Goal: Information Seeking & Learning: Learn about a topic

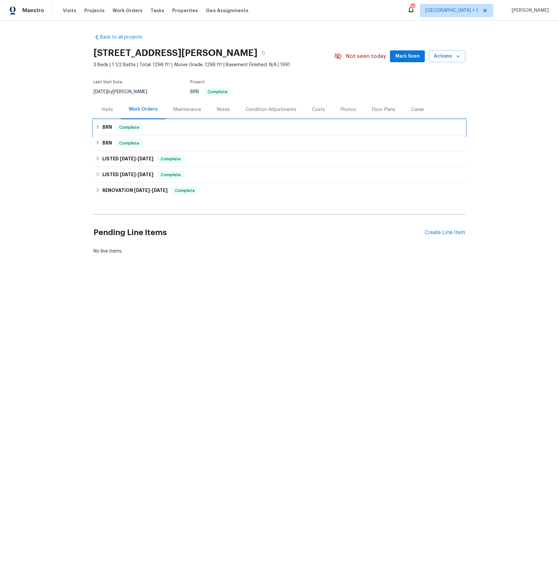
click at [105, 125] on h6 "BRN" at bounding box center [107, 127] width 10 height 8
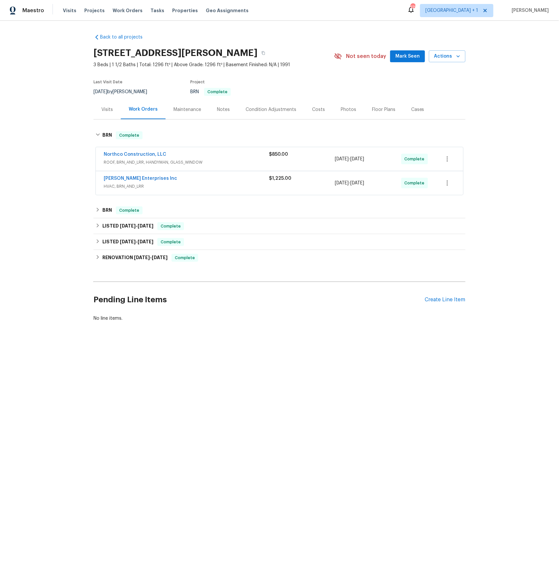
click at [140, 163] on span "ROOF, BRN_AND_LRR, HANDYMAN, GLASS_WINDOW" at bounding box center [186, 162] width 165 height 7
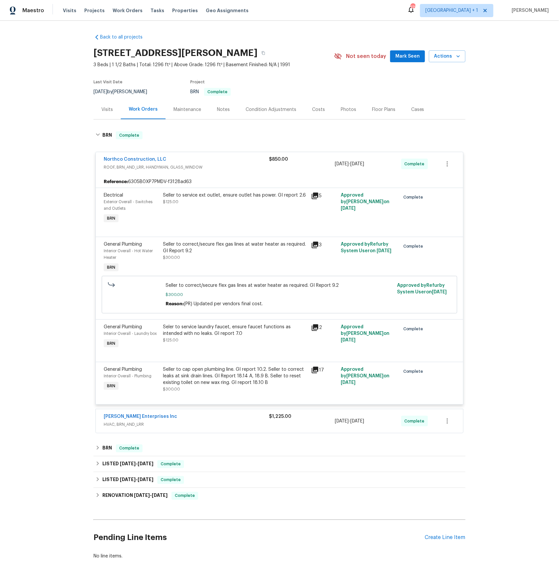
click at [315, 196] on icon at bounding box center [315, 195] width 7 height 7
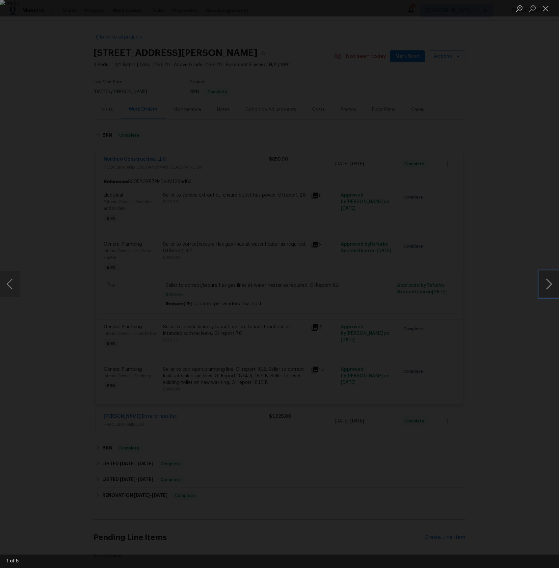
click at [548, 281] on button "Next image" at bounding box center [549, 284] width 20 height 26
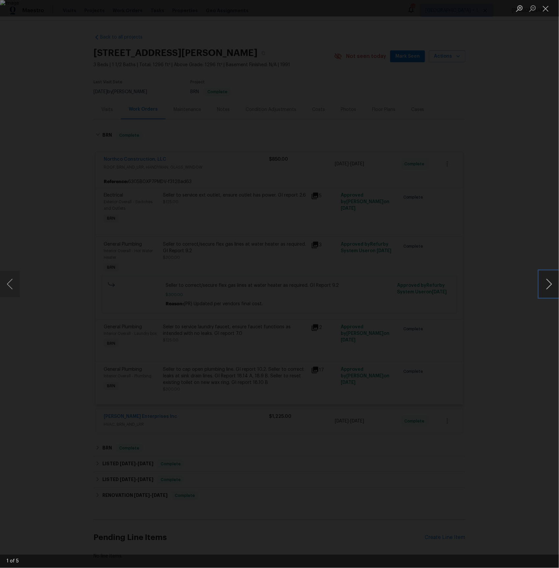
click at [548, 281] on button "Next image" at bounding box center [549, 284] width 20 height 26
drag, startPoint x: 544, startPoint y: 12, endPoint x: 541, endPoint y: 13, distance: 3.4
click at [544, 12] on button "Close lightbox" at bounding box center [545, 9] width 13 height 12
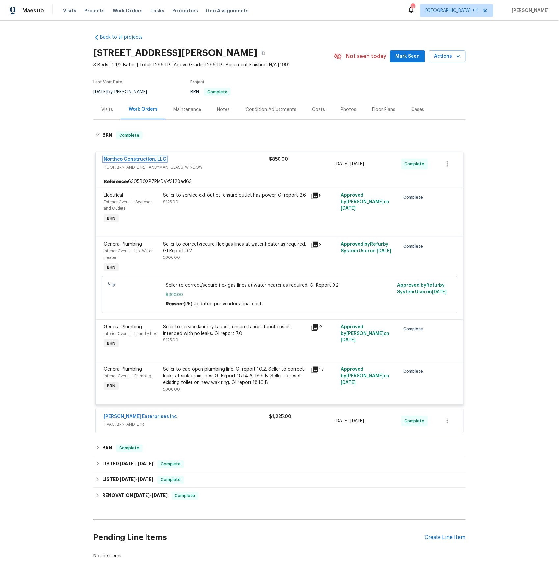
click at [146, 160] on link "Northco Construction, LLC" at bounding box center [135, 159] width 63 height 5
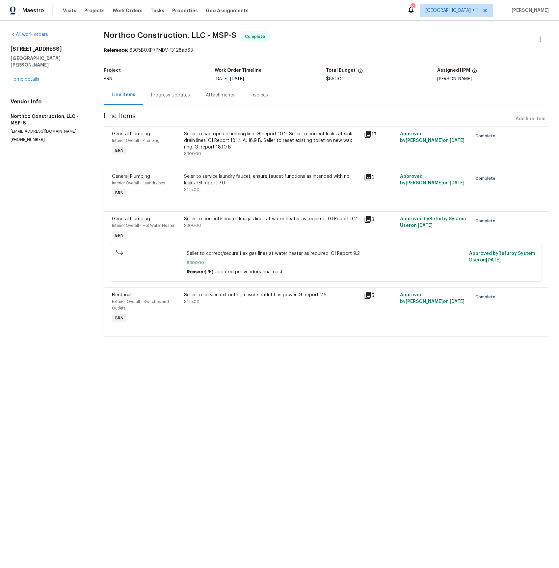
click at [170, 96] on div "Progress Updates" at bounding box center [170, 95] width 39 height 7
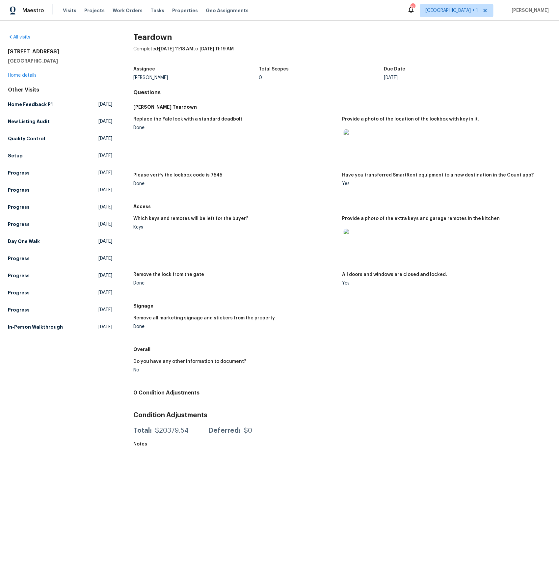
click at [353, 238] on img at bounding box center [354, 239] width 21 height 21
click at [353, 237] on img at bounding box center [354, 239] width 21 height 21
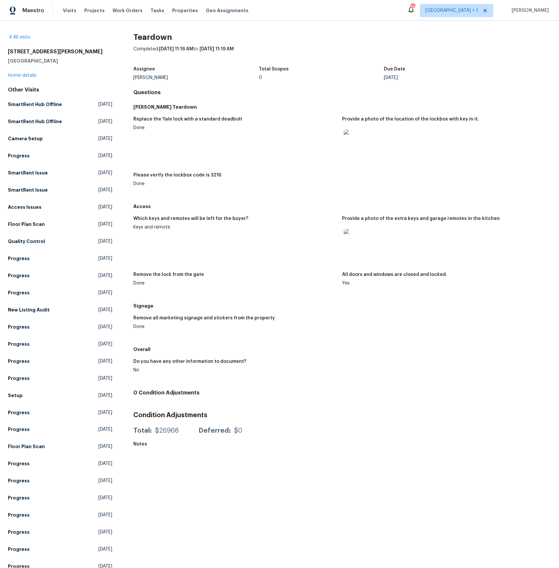
click at [352, 242] on img at bounding box center [354, 239] width 21 height 21
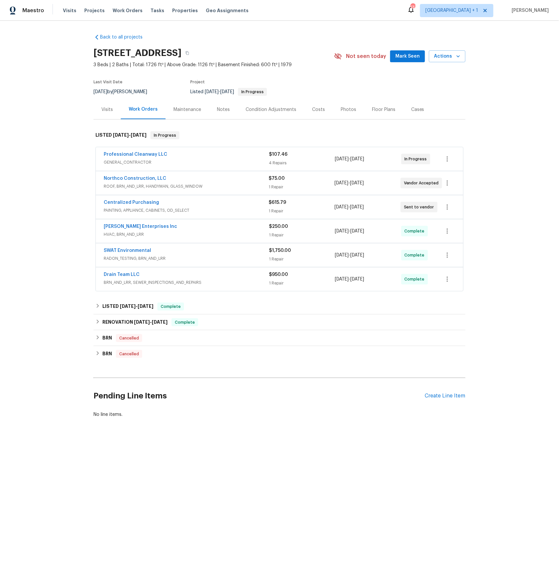
click at [122, 164] on span "GENERAL_CONTRACTOR" at bounding box center [186, 162] width 165 height 7
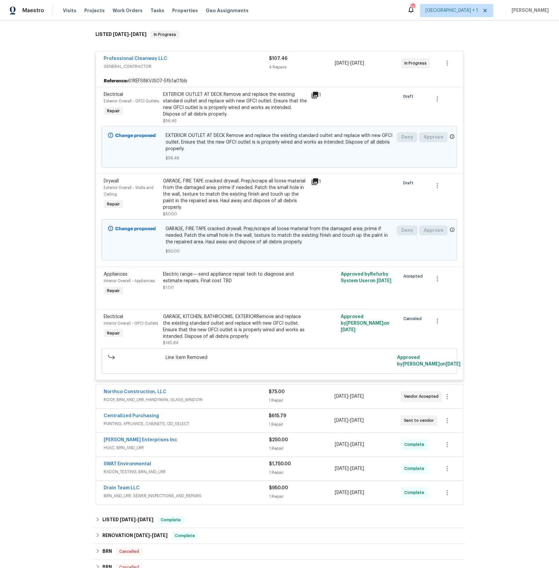
scroll to position [102, 0]
click at [135, 426] on span "PAINTING, APPLIANCE, CABINETS, OD_SELECT" at bounding box center [186, 423] width 165 height 7
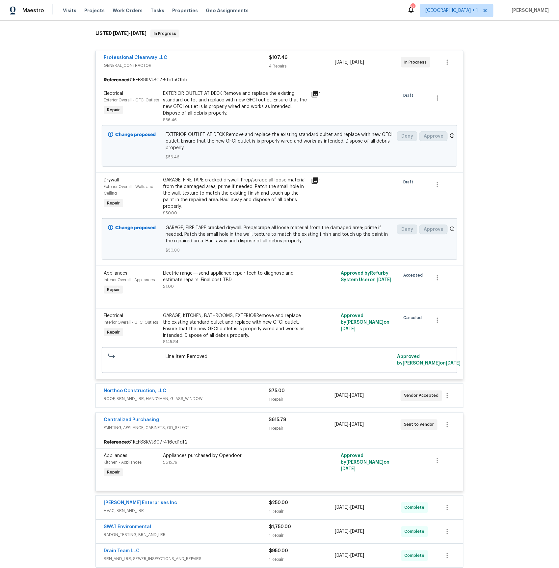
click at [138, 400] on span "ROOF, BRN_AND_LRR, HANDYMAN, GLASS_WINDOW" at bounding box center [186, 399] width 165 height 7
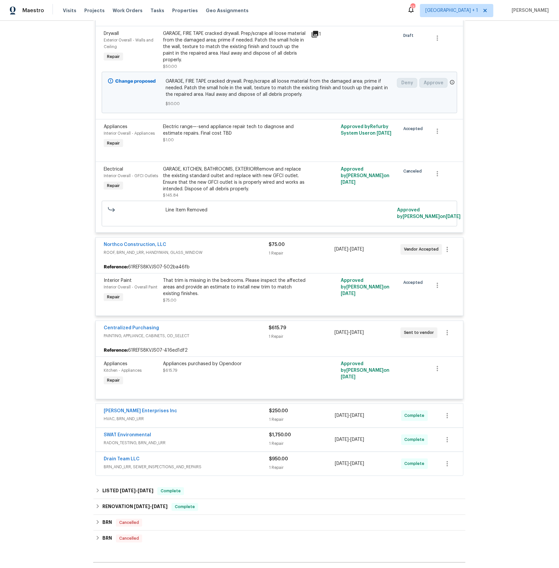
scroll to position [316, 0]
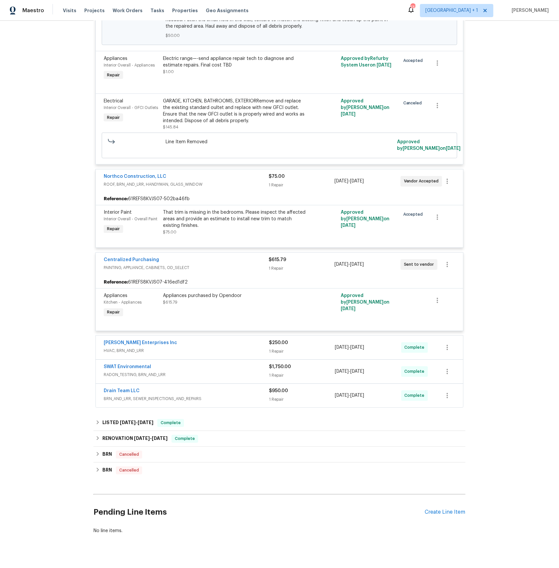
click at [145, 354] on span "HVAC, BRN_AND_LRR" at bounding box center [186, 350] width 165 height 7
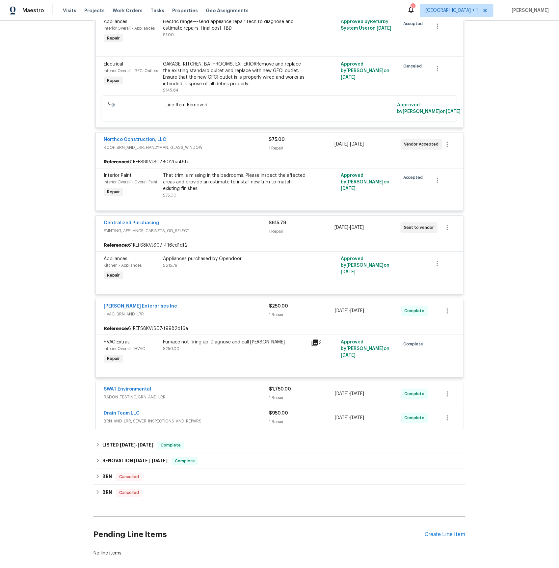
scroll to position [393, 0]
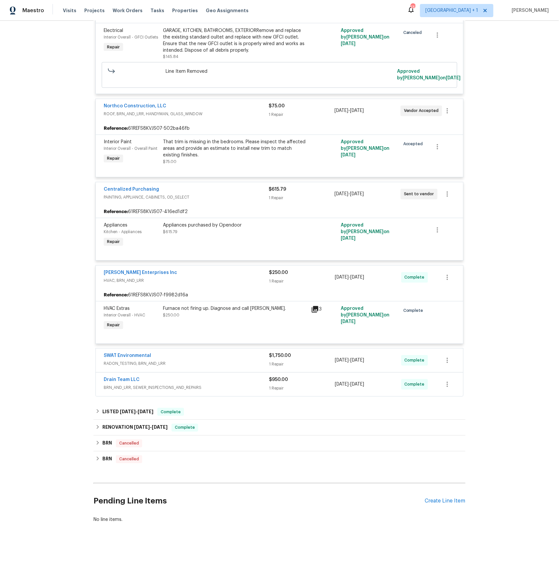
click at [139, 362] on span "RADON_TESTING, BRN_AND_LRR" at bounding box center [186, 363] width 165 height 7
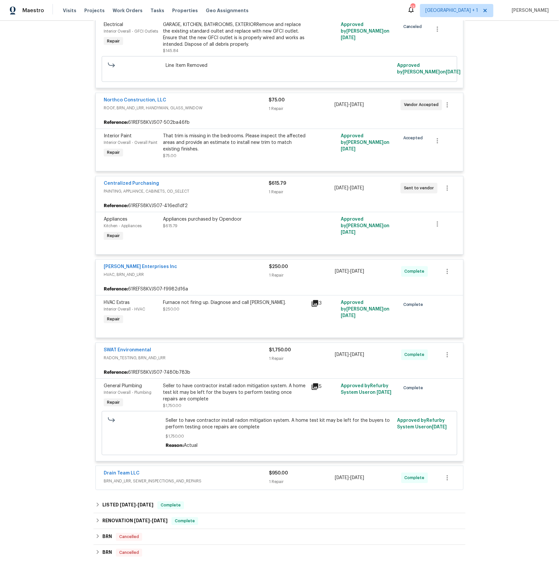
click at [316, 391] on icon at bounding box center [315, 387] width 8 height 8
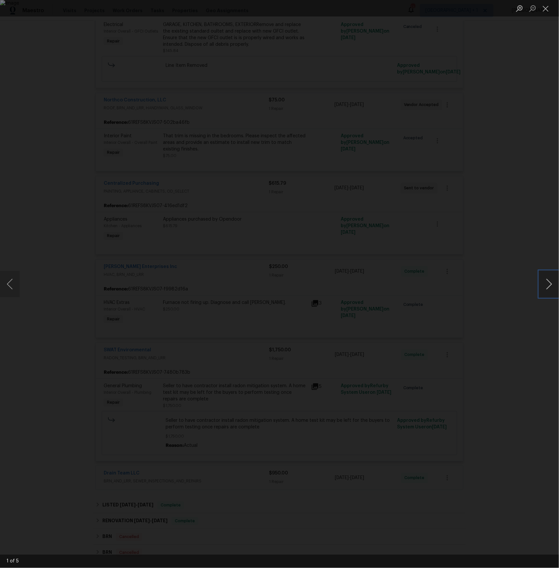
click at [547, 284] on button "Next image" at bounding box center [549, 284] width 20 height 26
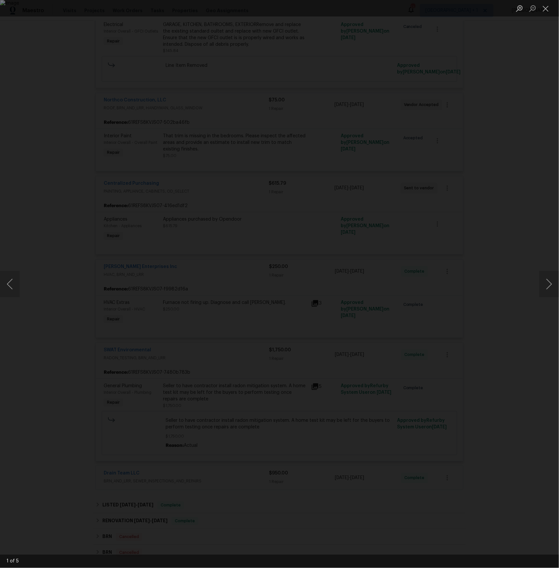
drag, startPoint x: 161, startPoint y: 398, endPoint x: 155, endPoint y: 387, distance: 13.2
click at [161, 398] on div "Lightbox" at bounding box center [279, 284] width 559 height 568
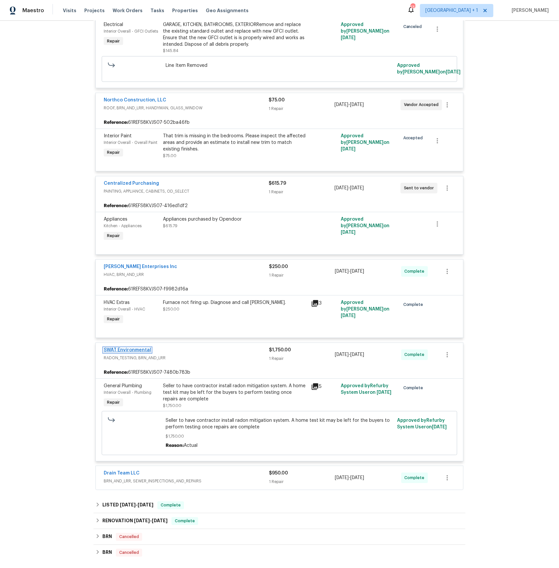
click at [131, 352] on link "SWAT Environmental" at bounding box center [127, 350] width 47 height 5
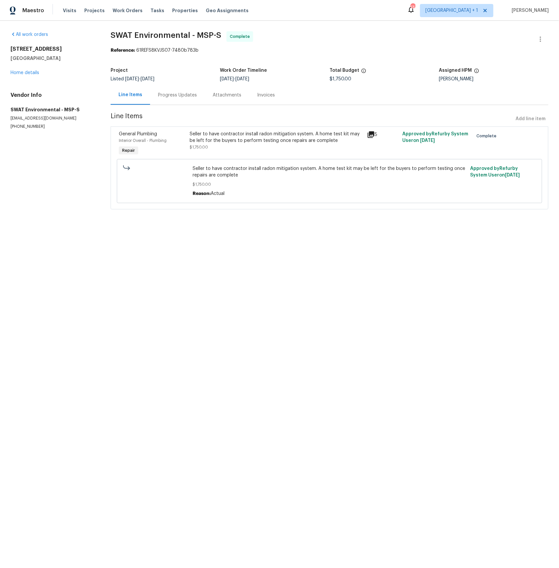
click at [184, 97] on div "Progress Updates" at bounding box center [177, 95] width 39 height 7
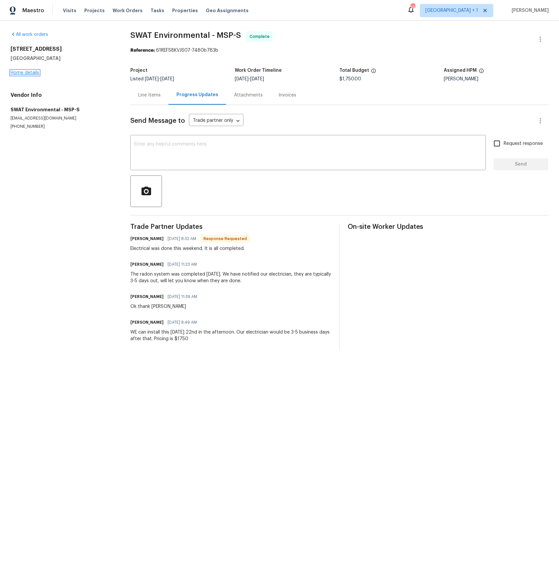
click at [22, 73] on link "Home details" at bounding box center [25, 72] width 29 height 5
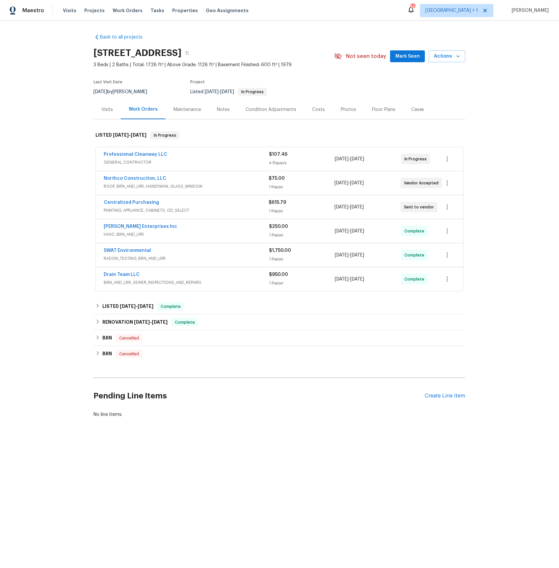
click at [125, 280] on span "BRN_AND_LRR, SEWER_INSPECTIONS_AND_REPAIRS" at bounding box center [186, 282] width 165 height 7
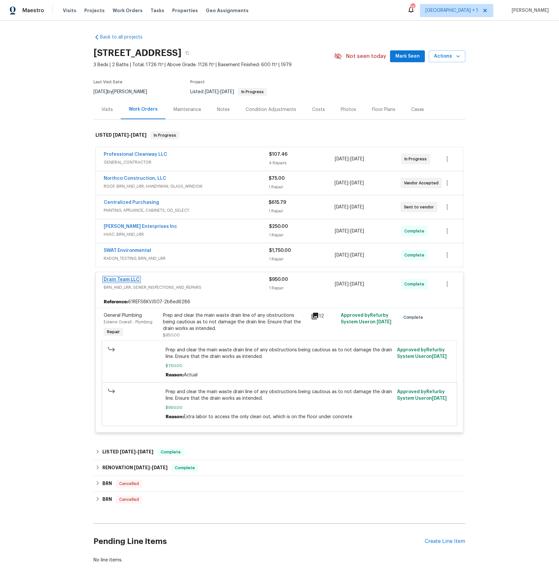
click at [113, 281] on link "Drain Team LLC" at bounding box center [122, 279] width 36 height 5
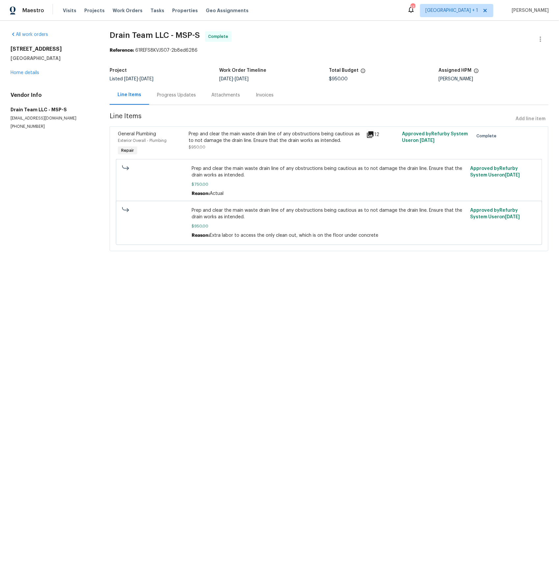
click at [173, 94] on div "Progress Updates" at bounding box center [176, 95] width 39 height 7
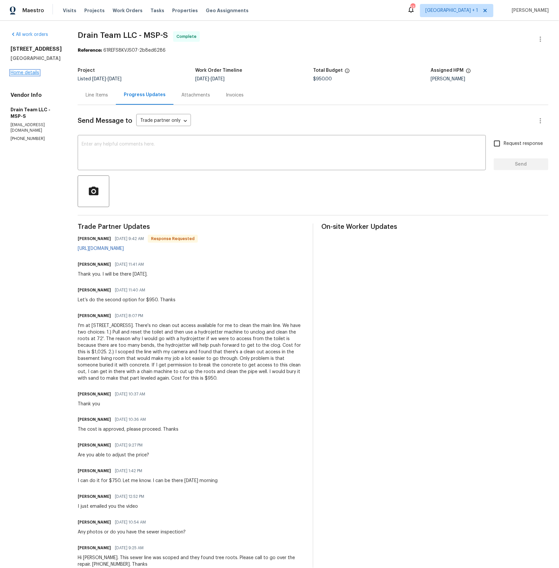
click at [23, 75] on link "Home details" at bounding box center [25, 72] width 29 height 5
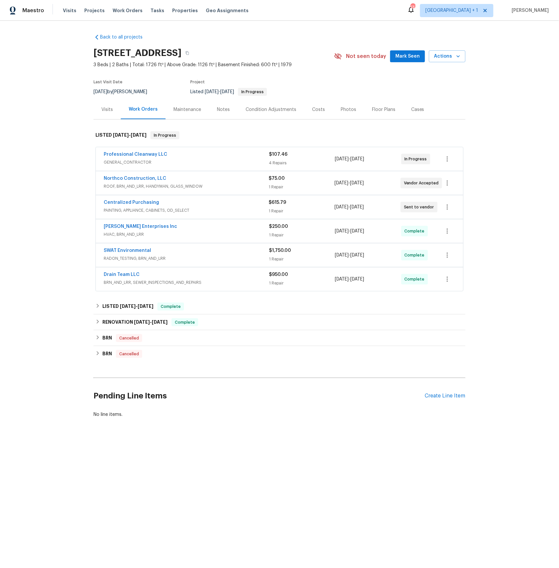
click at [132, 187] on span "ROOF, BRN_AND_LRR, HANDYMAN, GLASS_WINDOW" at bounding box center [186, 186] width 165 height 7
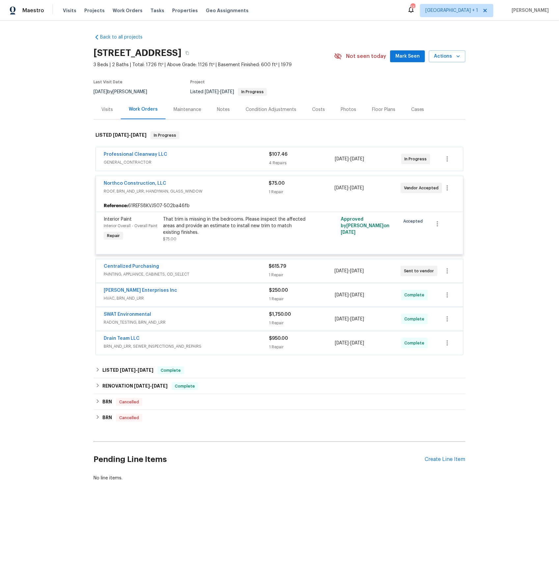
click at [137, 161] on span "GENERAL_CONTRACTOR" at bounding box center [186, 162] width 165 height 7
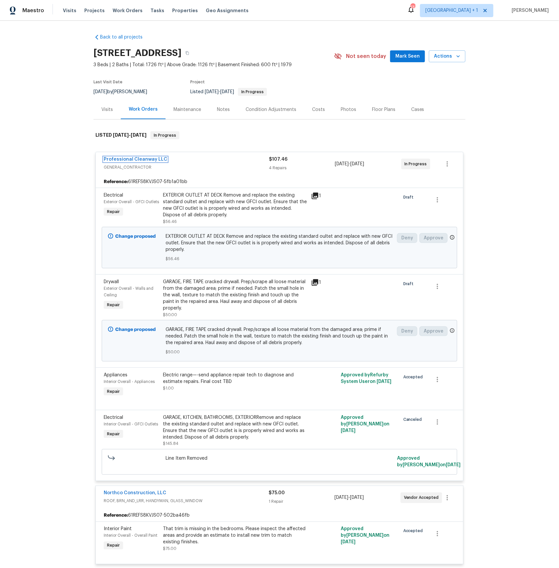
click at [128, 160] on link "Professional Cleanway LLC" at bounding box center [136, 159] width 64 height 5
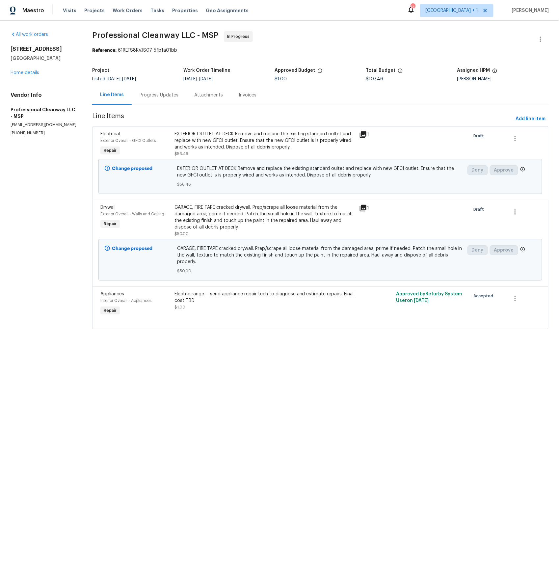
click at [152, 95] on div "Progress Updates" at bounding box center [159, 95] width 39 height 7
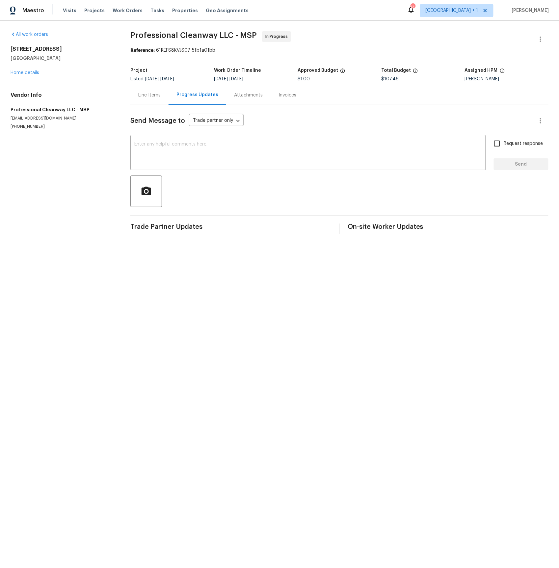
click at [152, 98] on div "Line Items" at bounding box center [149, 95] width 22 height 7
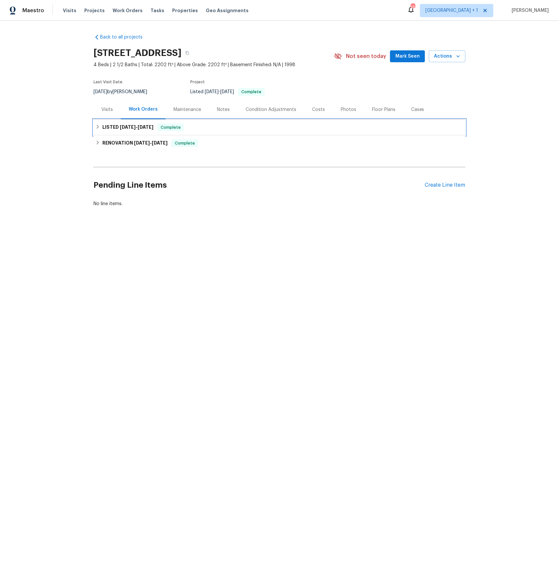
click at [132, 128] on span "7/18/25" at bounding box center [128, 127] width 16 height 5
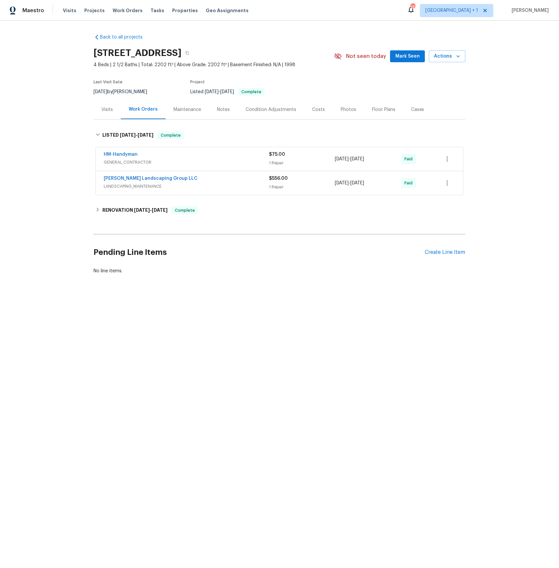
click at [120, 158] on div "HM-Handyman" at bounding box center [186, 155] width 165 height 8
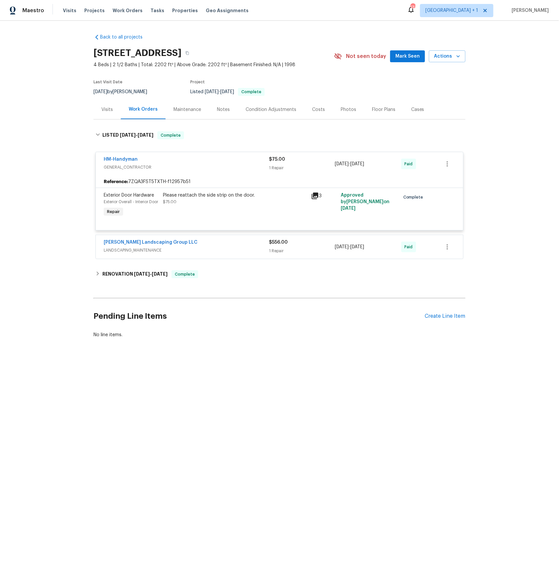
click at [137, 253] on span "LANDSCAPING_MAINTENANCE" at bounding box center [186, 250] width 165 height 7
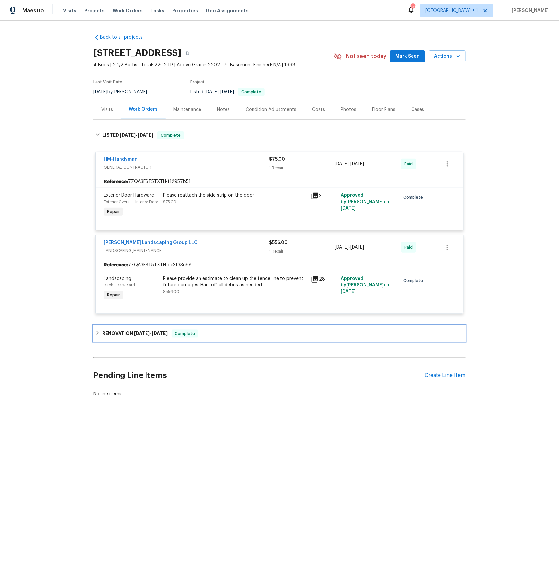
click at [122, 337] on h6 "RENOVATION 6/16/25 - 7/3/25" at bounding box center [134, 333] width 65 height 8
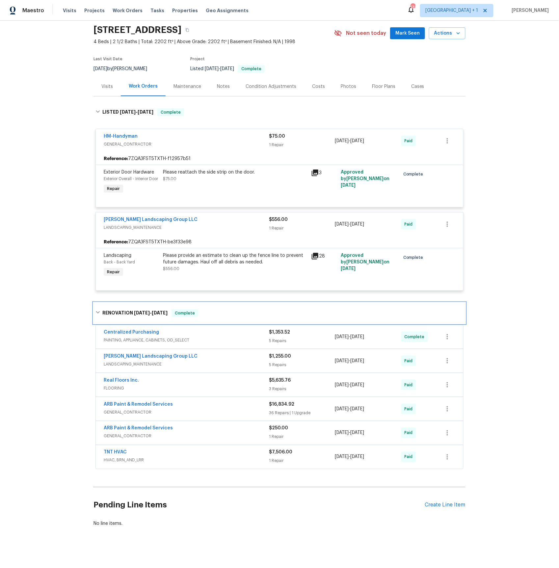
scroll to position [32, 0]
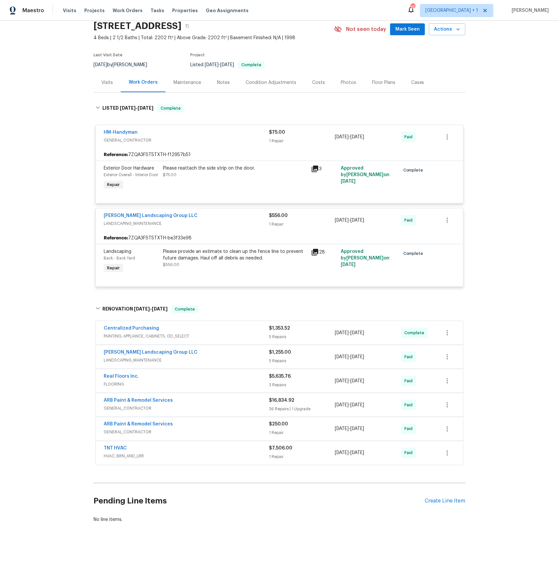
click at [133, 360] on span "LANDSCAPING_MAINTENANCE" at bounding box center [186, 360] width 165 height 7
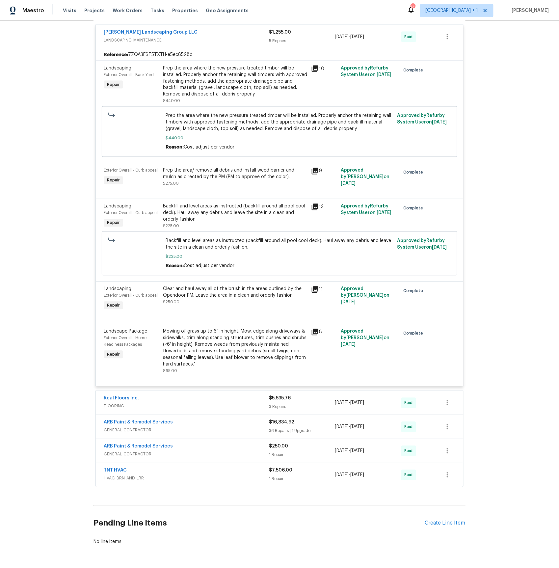
scroll to position [384, 0]
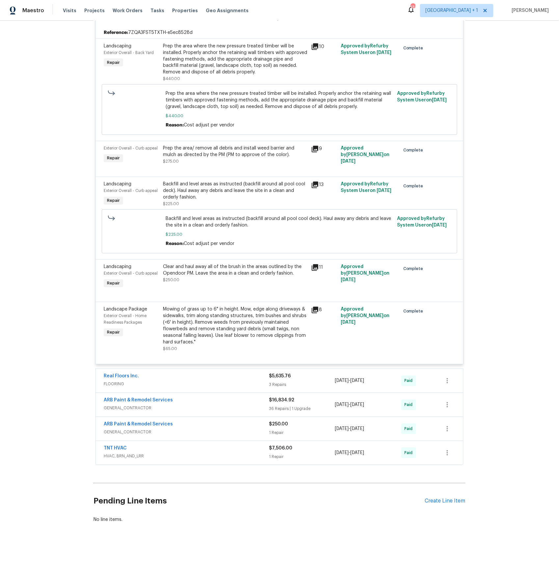
click at [123, 411] on span "GENERAL_CONTRACTOR" at bounding box center [186, 408] width 165 height 7
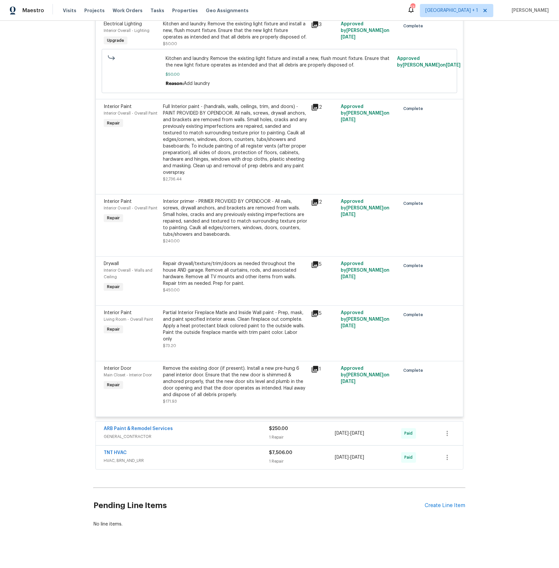
scroll to position [2790, 0]
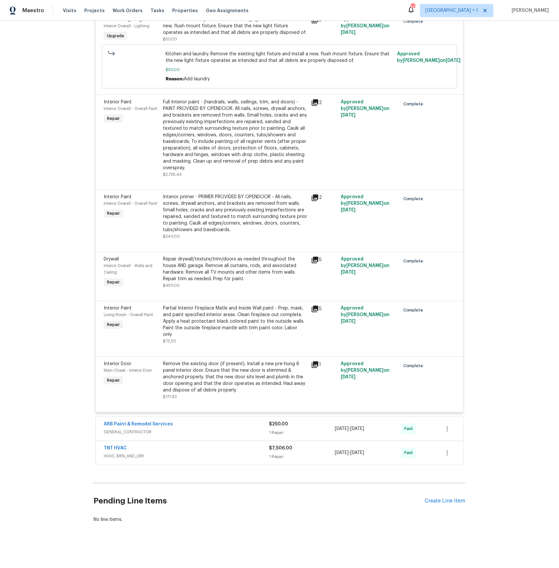
click at [129, 432] on span "GENERAL_CONTRACTOR" at bounding box center [186, 432] width 165 height 7
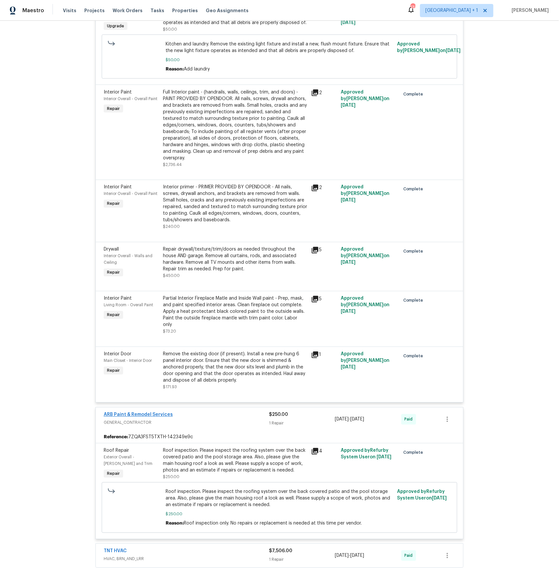
scroll to position [2904, 0]
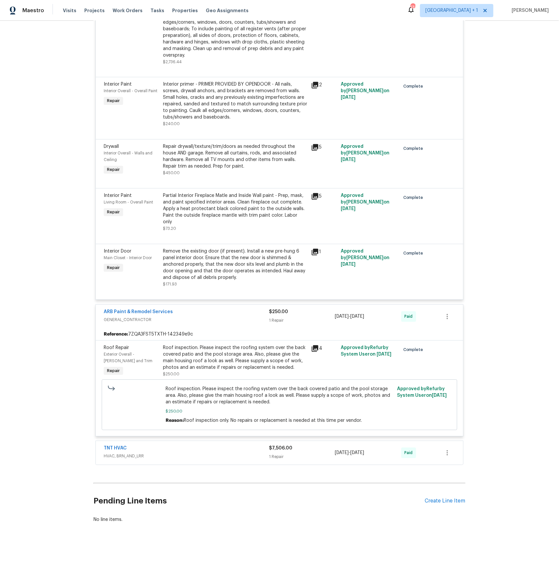
drag, startPoint x: 125, startPoint y: 453, endPoint x: 127, endPoint y: 440, distance: 13.4
click at [125, 453] on span "HVAC, BRN_AND_LRR" at bounding box center [186, 456] width 165 height 7
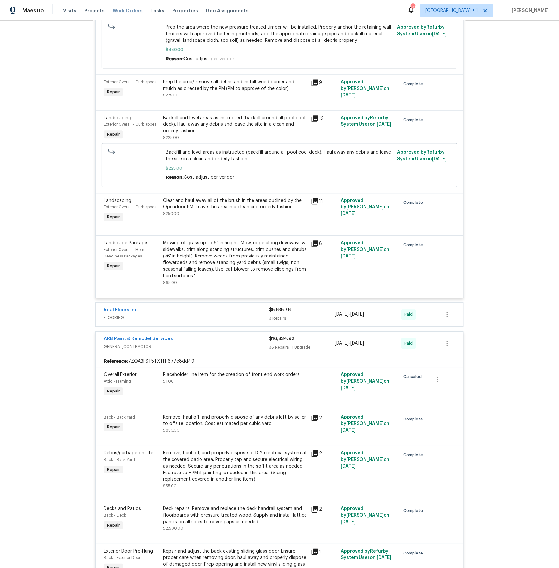
scroll to position [435, 0]
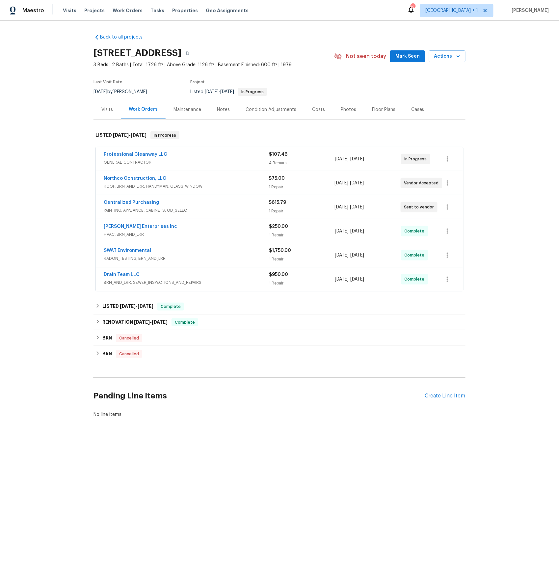
click at [109, 285] on span "BRN_AND_LRR, SEWER_INSPECTIONS_AND_REPAIRS" at bounding box center [186, 282] width 165 height 7
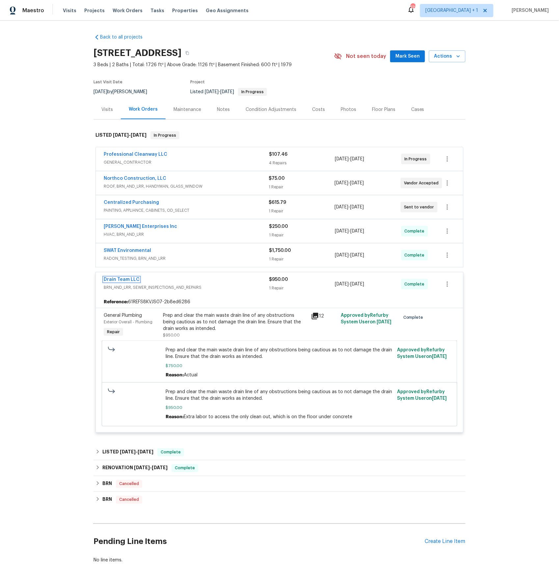
drag, startPoint x: 118, startPoint y: 281, endPoint x: 125, endPoint y: 270, distance: 13.1
click at [117, 281] on link "Drain Team LLC" at bounding box center [122, 279] width 36 height 5
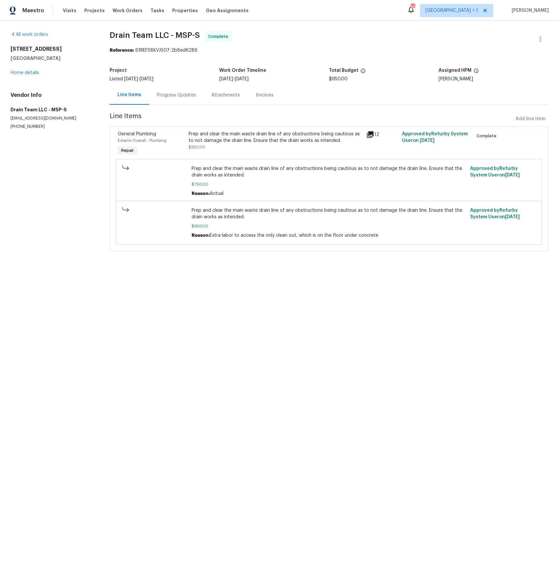
drag, startPoint x: 180, startPoint y: 94, endPoint x: 180, endPoint y: 99, distance: 5.3
click at [180, 94] on div "Progress Updates" at bounding box center [176, 95] width 39 height 7
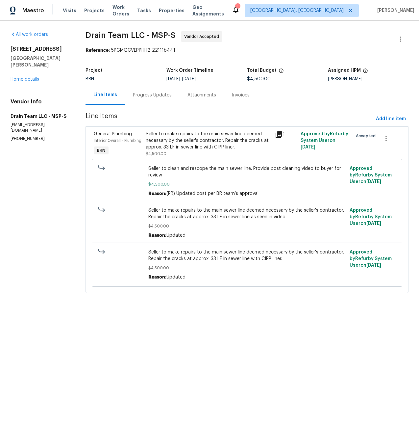
click at [157, 95] on div "Progress Updates" at bounding box center [152, 95] width 39 height 7
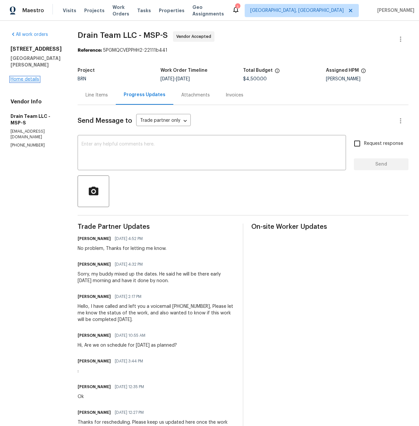
click at [21, 80] on link "Home details" at bounding box center [25, 79] width 29 height 5
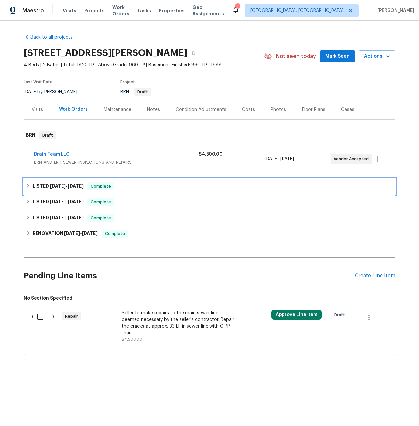
click at [49, 186] on h6 "LISTED [DATE] - [DATE]" at bounding box center [58, 186] width 51 height 8
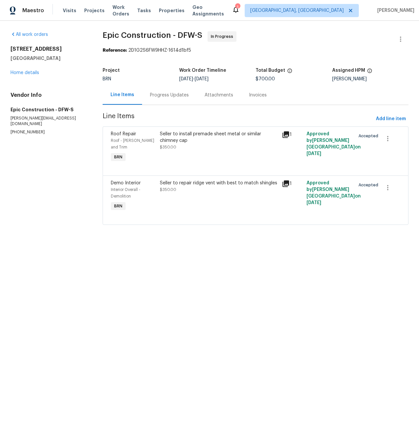
drag, startPoint x: 161, startPoint y: 96, endPoint x: 156, endPoint y: 98, distance: 5.3
click at [161, 96] on div "Progress Updates" at bounding box center [169, 95] width 39 height 7
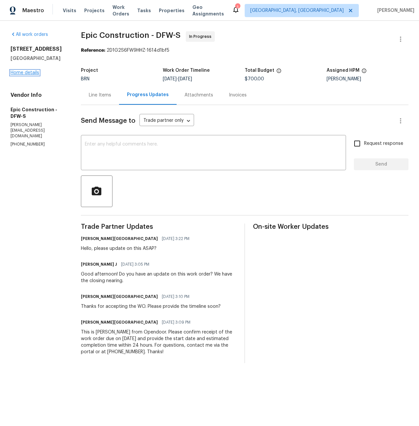
click at [26, 72] on link "Home details" at bounding box center [25, 72] width 29 height 5
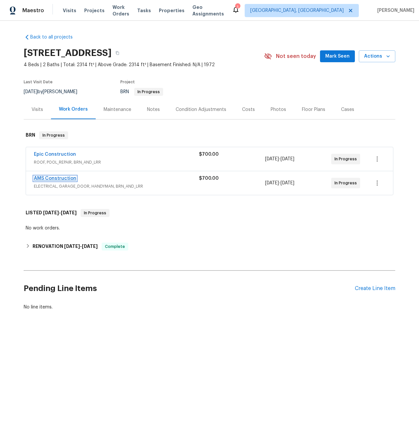
click at [62, 179] on link "AMS Construction" at bounding box center [55, 178] width 42 height 5
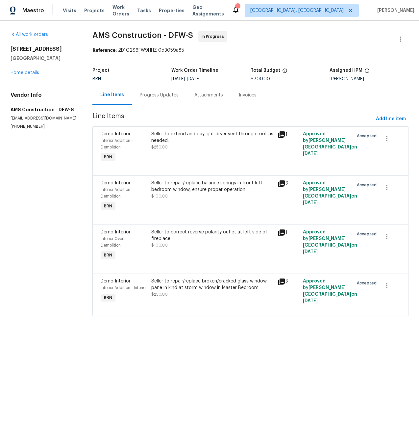
click at [152, 97] on div "Progress Updates" at bounding box center [159, 95] width 39 height 7
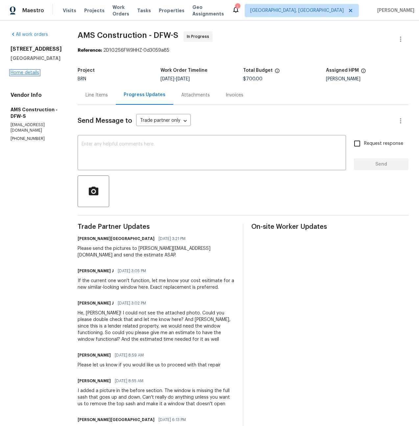
click at [31, 75] on link "Home details" at bounding box center [25, 72] width 29 height 5
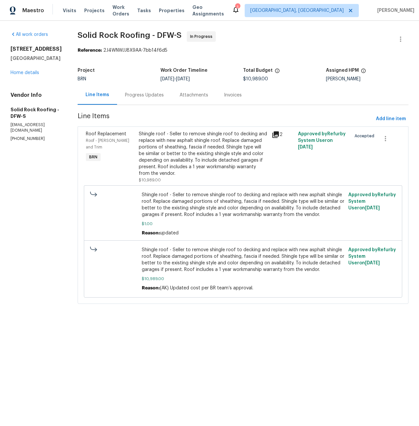
click at [142, 96] on div "Progress Updates" at bounding box center [144, 95] width 39 height 7
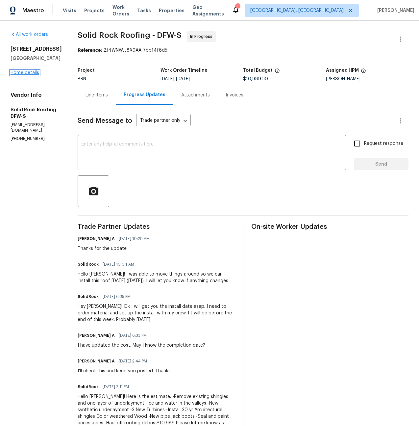
click at [28, 73] on link "Home details" at bounding box center [25, 72] width 29 height 5
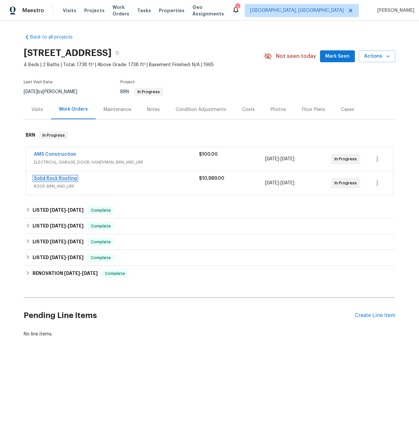
click at [59, 178] on link "Solid Rock Roofing" at bounding box center [55, 178] width 43 height 5
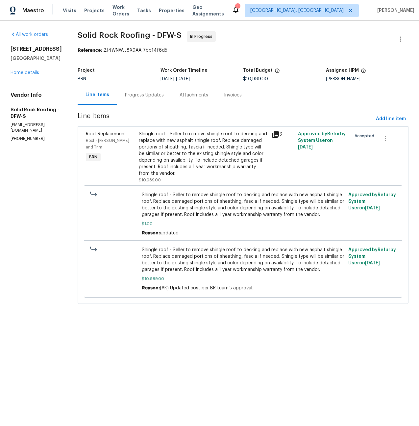
click at [145, 95] on div "Progress Updates" at bounding box center [144, 95] width 39 height 7
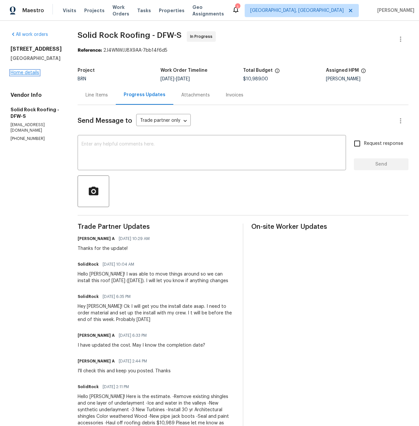
click at [31, 73] on link "Home details" at bounding box center [25, 72] width 29 height 5
